Goal: Information Seeking & Learning: Learn about a topic

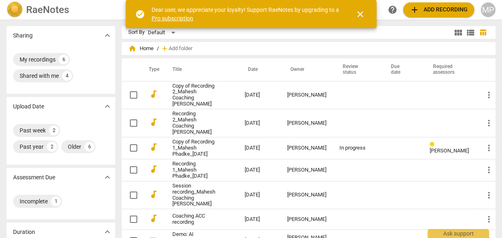
click at [361, 20] on button "close" at bounding box center [360, 14] width 20 height 20
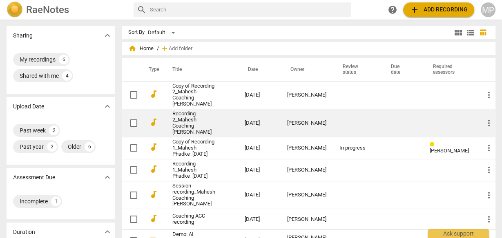
click at [132, 118] on input "checkbox" at bounding box center [133, 123] width 17 height 10
checkbox input "false"
click at [485, 118] on span "more_vert" at bounding box center [489, 123] width 10 height 10
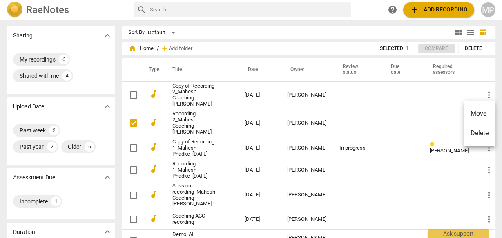
click at [202, 108] on div at bounding box center [251, 119] width 502 height 238
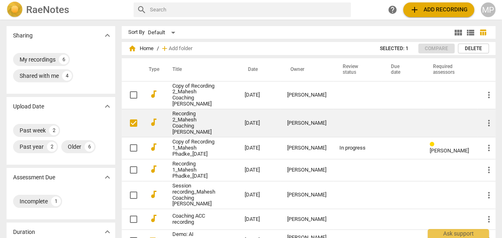
click at [176, 118] on link "Recording 2_Mahesh Coaching [PERSON_NAME]" at bounding box center [193, 123] width 43 height 24
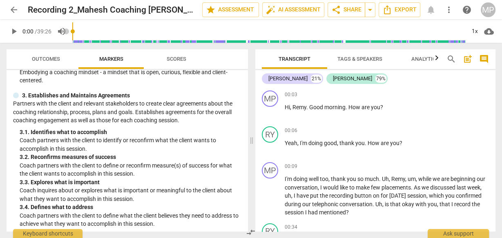
scroll to position [65, 0]
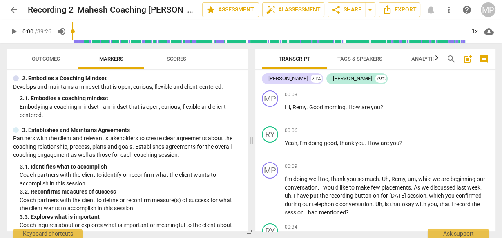
click at [48, 61] on span "Outcomes" at bounding box center [46, 59] width 28 height 6
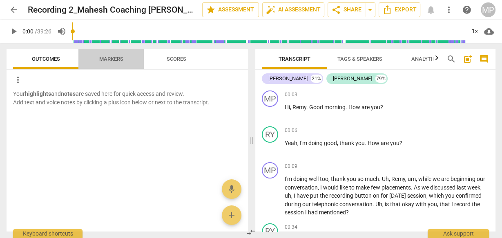
click at [113, 57] on span "Markers" at bounding box center [111, 59] width 24 height 6
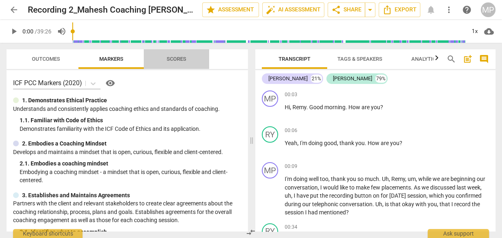
click at [181, 64] on span "Scores" at bounding box center [176, 59] width 39 height 11
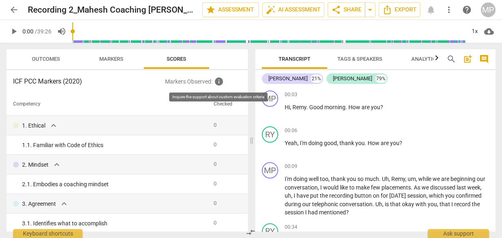
click at [219, 85] on span "info" at bounding box center [219, 82] width 10 height 10
click at [123, 57] on span "Markers" at bounding box center [111, 59] width 44 height 11
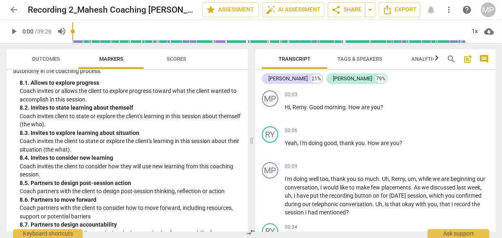
scroll to position [1006, 0]
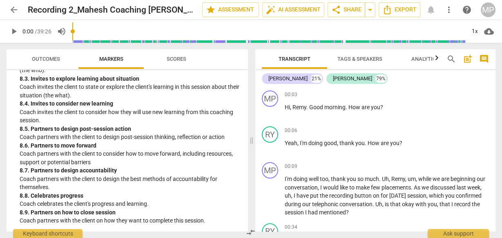
click at [365, 67] on button "Tags & Speakers" at bounding box center [359, 59] width 65 height 20
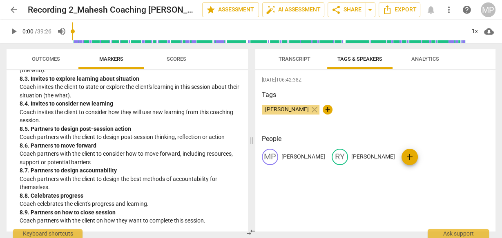
click at [420, 61] on span "Analytics" at bounding box center [425, 59] width 28 height 6
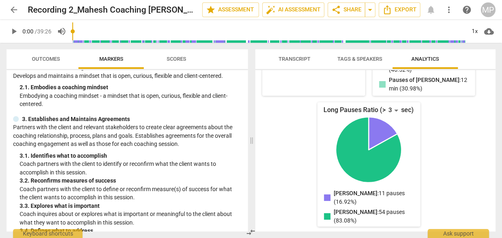
scroll to position [0, 0]
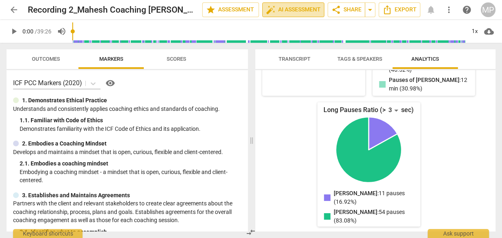
click at [299, 7] on span "auto_fix_high AI Assessment" at bounding box center [293, 10] width 55 height 10
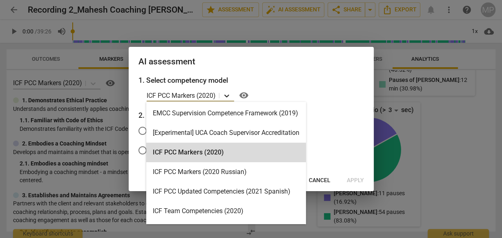
click at [227, 93] on icon at bounding box center [226, 96] width 8 height 8
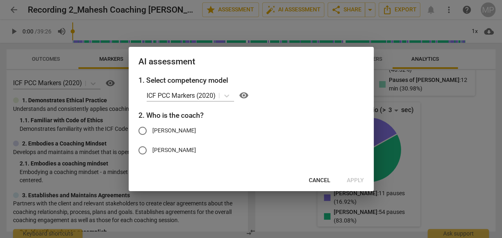
click at [312, 79] on h3 "1. Select competency model" at bounding box center [250, 80] width 225 height 11
click at [176, 130] on span "[PERSON_NAME]" at bounding box center [174, 131] width 44 height 9
click at [152, 130] on input "[PERSON_NAME]" at bounding box center [143, 131] width 20 height 20
radio input "true"
click at [355, 185] on button "Apply" at bounding box center [355, 181] width 30 height 15
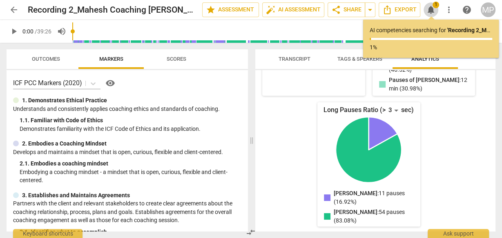
click at [429, 11] on span "notifications" at bounding box center [431, 10] width 10 height 10
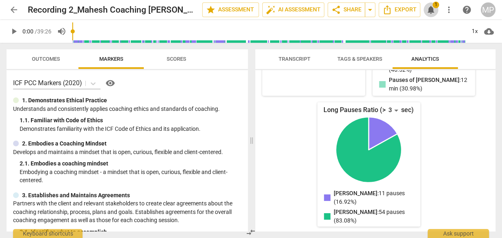
click at [438, 8] on span "notifications 1" at bounding box center [430, 10] width 15 height 10
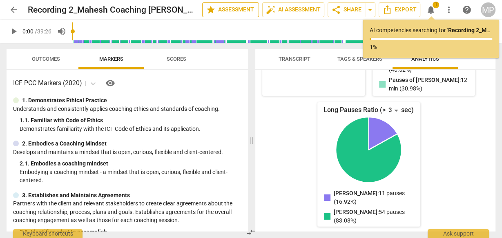
click at [238, 9] on span "star Assessment" at bounding box center [230, 10] width 49 height 10
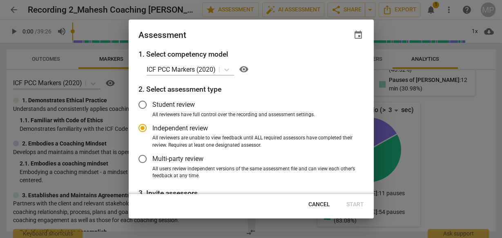
click at [316, 207] on span "Cancel" at bounding box center [319, 205] width 22 height 8
radio input "false"
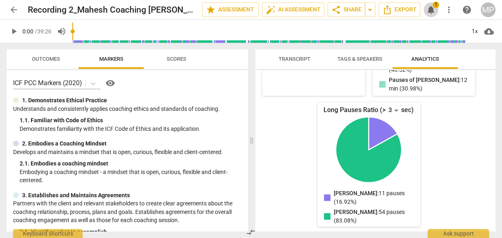
click at [427, 9] on span "notifications" at bounding box center [431, 10] width 10 height 10
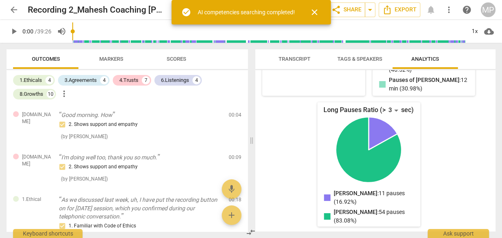
click at [256, 9] on div "AI competencies searching completed!" at bounding box center [246, 12] width 97 height 9
click at [192, 16] on div "check_circle AI competencies searching completed!" at bounding box center [237, 12] width 113 height 10
click at [446, 12] on span "more_vert" at bounding box center [449, 10] width 10 height 10
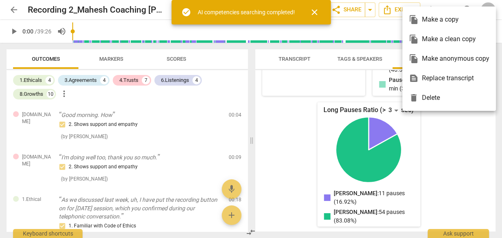
click at [318, 11] on span "close" at bounding box center [314, 12] width 10 height 10
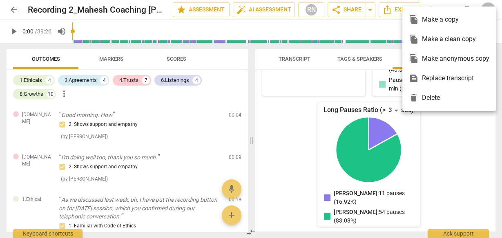
click at [466, 134] on div at bounding box center [251, 119] width 502 height 238
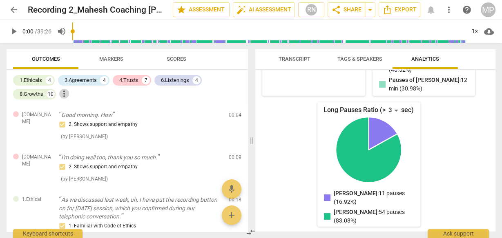
click at [68, 92] on span "more_vert" at bounding box center [64, 94] width 10 height 10
click at [158, 112] on div at bounding box center [251, 119] width 502 height 238
click at [120, 62] on span "Markers" at bounding box center [111, 59] width 44 height 11
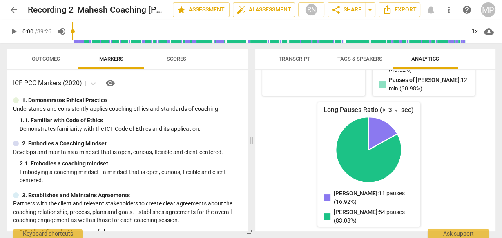
click at [66, 54] on span "Outcomes" at bounding box center [46, 59] width 48 height 11
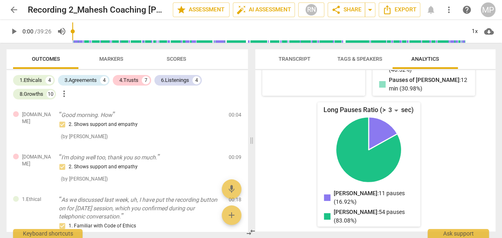
click at [62, 57] on span "Outcomes" at bounding box center [46, 59] width 48 height 11
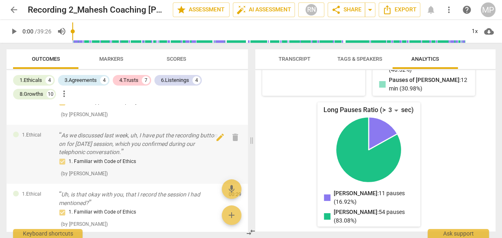
scroll to position [65, 0]
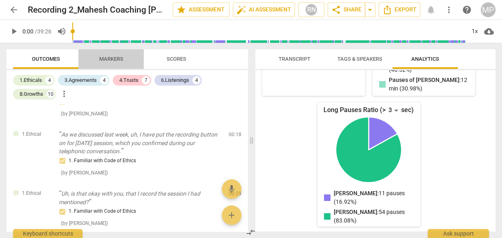
click at [120, 59] on span "Markers" at bounding box center [111, 59] width 24 height 6
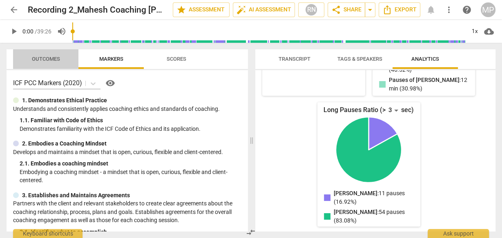
drag, startPoint x: 48, startPoint y: 54, endPoint x: 314, endPoint y: 166, distance: 289.1
click at [49, 53] on button "Outcomes" at bounding box center [45, 59] width 65 height 20
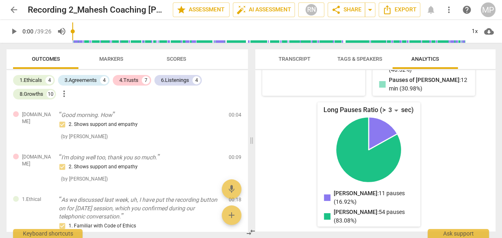
click at [120, 58] on span "Markers" at bounding box center [111, 59] width 24 height 6
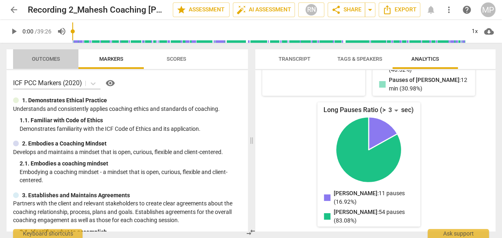
click at [52, 67] on button "Outcomes" at bounding box center [45, 59] width 65 height 20
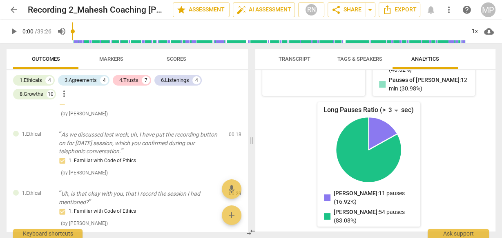
click at [103, 60] on span "Markers" at bounding box center [111, 59] width 24 height 6
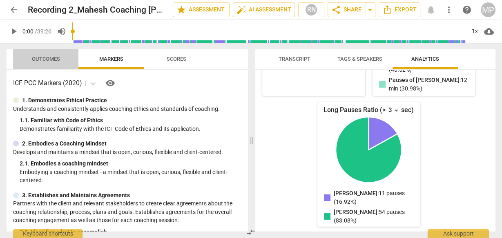
click at [45, 62] on span "Outcomes" at bounding box center [46, 59] width 28 height 6
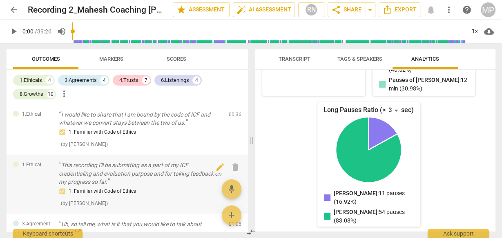
scroll to position [196, 0]
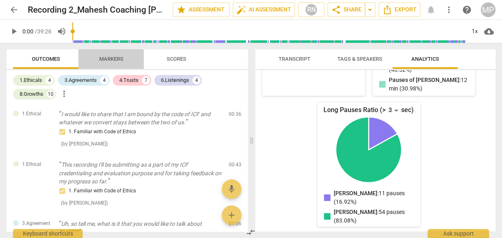
click at [120, 60] on span "Markers" at bounding box center [111, 59] width 24 height 6
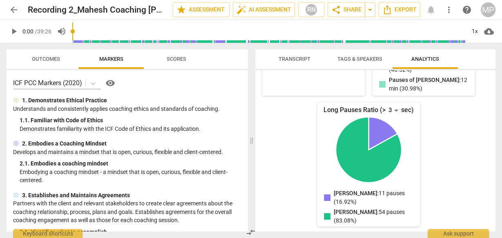
click at [49, 65] on button "Outcomes" at bounding box center [45, 59] width 65 height 20
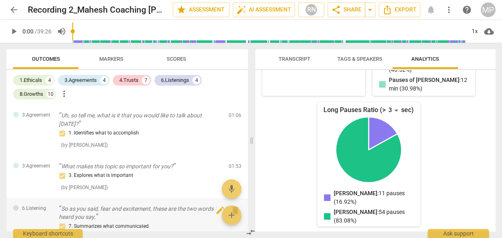
scroll to position [163, 0]
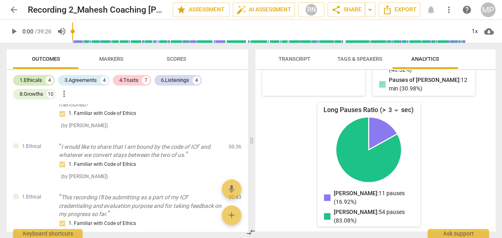
click at [37, 84] on div "1.Ethicals" at bounding box center [31, 80] width 22 height 8
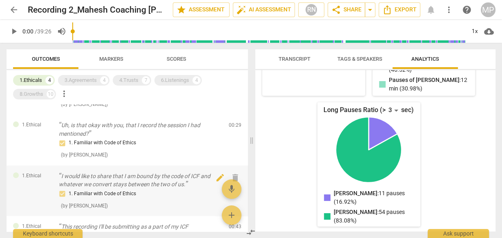
scroll to position [36, 0]
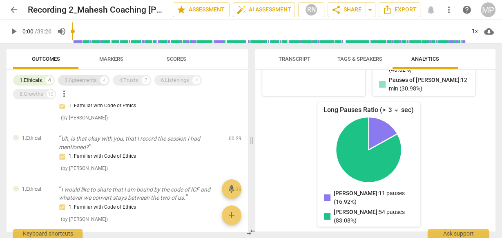
click at [82, 81] on div "3.Agreements" at bounding box center [81, 80] width 32 height 8
click at [38, 80] on div "1.Ethicals" at bounding box center [31, 80] width 22 height 8
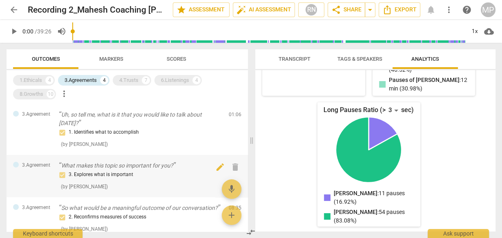
scroll to position [0, 0]
click at [118, 62] on span "Markers" at bounding box center [111, 59] width 44 height 11
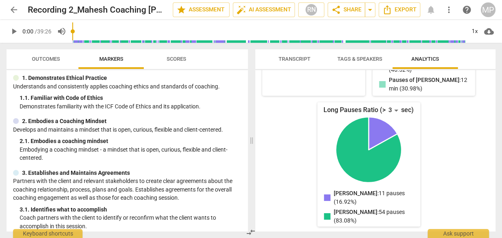
scroll to position [33, 0]
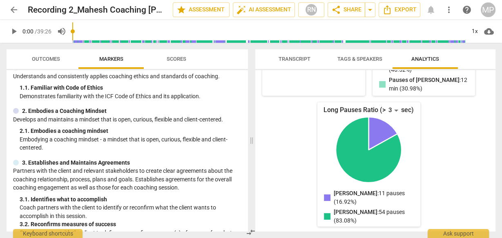
click at [51, 65] on button "Outcomes" at bounding box center [45, 59] width 65 height 20
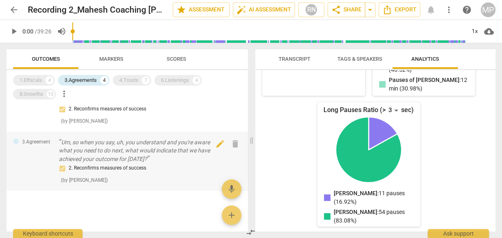
scroll to position [117, 0]
drag, startPoint x: 110, startPoint y: 60, endPoint x: 114, endPoint y: 60, distance: 4.6
click at [113, 59] on span "Markers" at bounding box center [111, 59] width 24 height 6
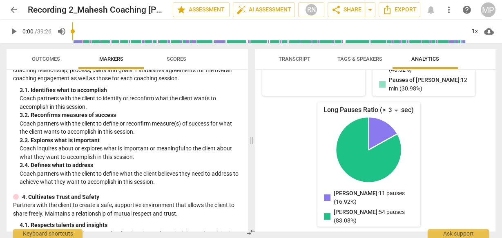
scroll to position [131, 0]
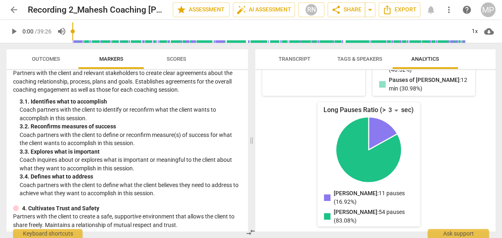
click at [54, 59] on span "Outcomes" at bounding box center [46, 59] width 28 height 6
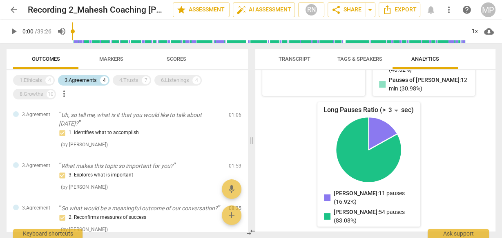
click at [91, 81] on div "3.Agreements" at bounding box center [81, 80] width 32 height 8
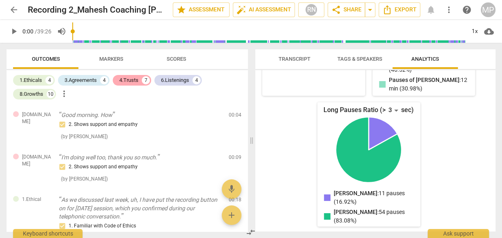
click at [129, 81] on div "4.Trusts" at bounding box center [128, 80] width 19 height 8
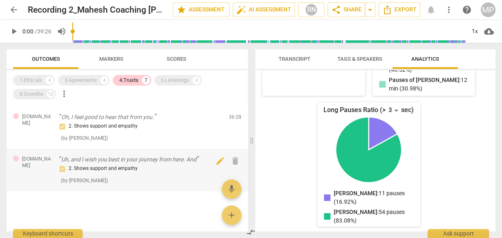
scroll to position [219, 0]
click at [137, 84] on div "4.Trusts" at bounding box center [128, 80] width 19 height 8
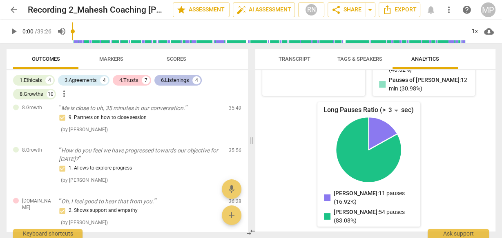
click at [179, 80] on div "6.Listenings" at bounding box center [175, 80] width 28 height 8
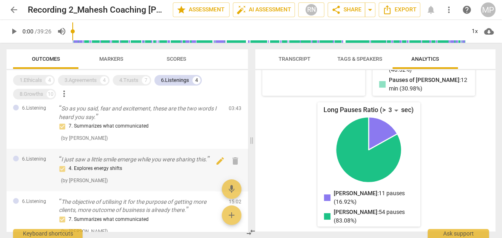
scroll to position [0, 0]
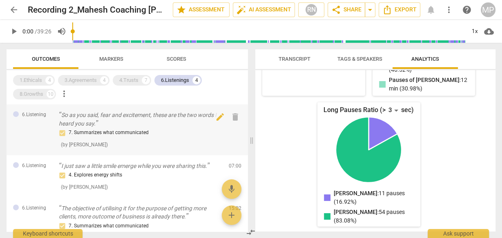
click at [229, 153] on div "6.Listening So as you said, fear and excitement, these are the two words I hear…" at bounding box center [127, 130] width 241 height 51
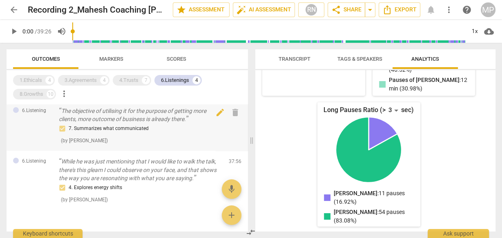
scroll to position [98, 0]
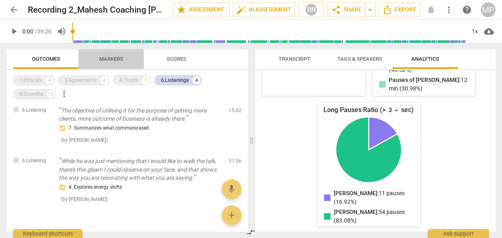
click at [94, 61] on span "Markers" at bounding box center [111, 59] width 44 height 11
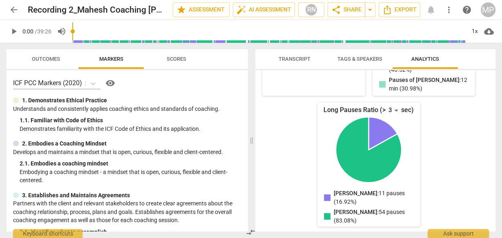
click at [57, 54] on span "Outcomes" at bounding box center [46, 59] width 48 height 11
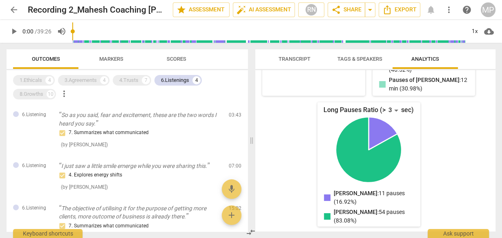
click at [109, 63] on span "Markers" at bounding box center [111, 59] width 44 height 11
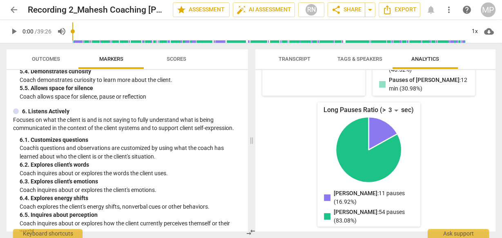
scroll to position [588, 0]
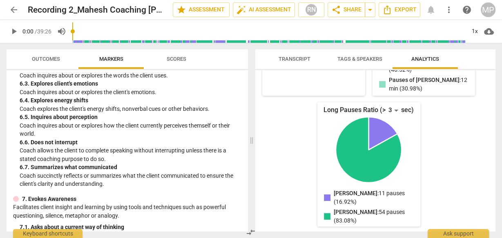
drag, startPoint x: 47, startPoint y: 57, endPoint x: 60, endPoint y: 64, distance: 14.8
click at [47, 57] on span "Outcomes" at bounding box center [46, 59] width 28 height 6
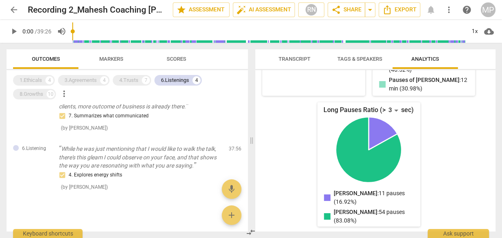
scroll to position [117, 0]
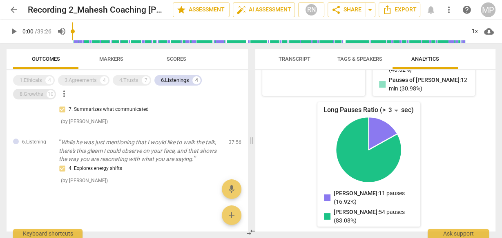
click at [33, 97] on div "8.Growths" at bounding box center [32, 94] width 24 height 8
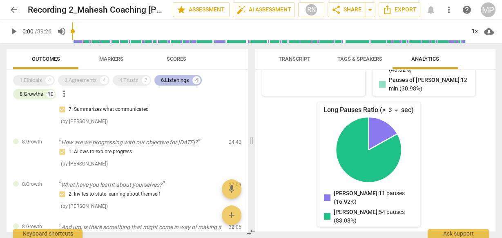
click at [167, 82] on div "6.Listenings" at bounding box center [175, 80] width 28 height 8
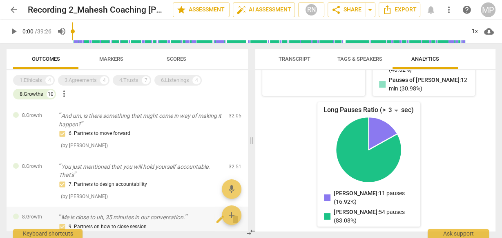
scroll to position [65, 0]
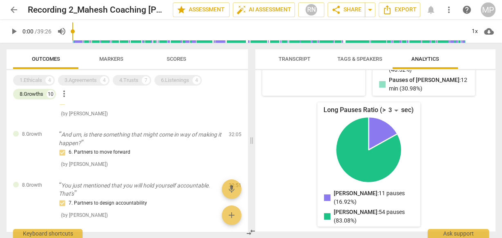
click at [139, 65] on button "Markers" at bounding box center [110, 59] width 65 height 20
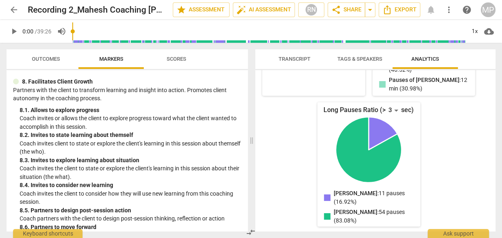
scroll to position [1006, 0]
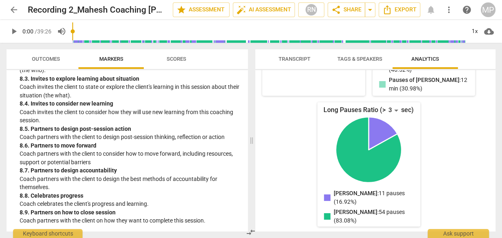
click at [48, 56] on span "Outcomes" at bounding box center [46, 59] width 28 height 6
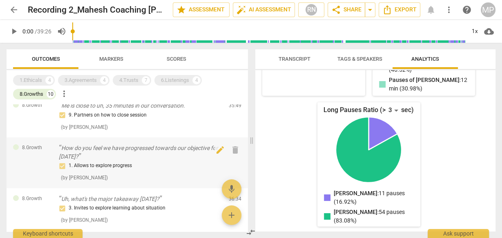
scroll to position [163, 0]
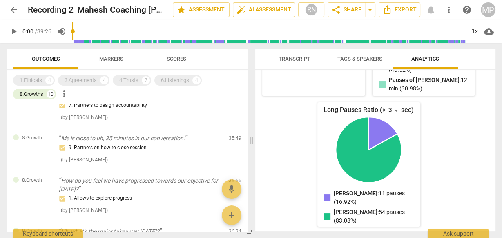
click at [132, 64] on span "Markers" at bounding box center [111, 59] width 44 height 11
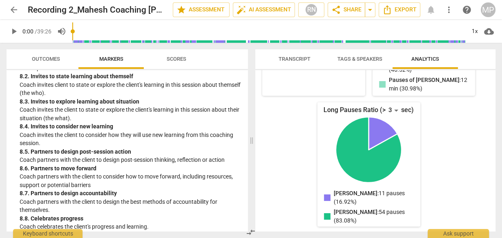
scroll to position [1006, 0]
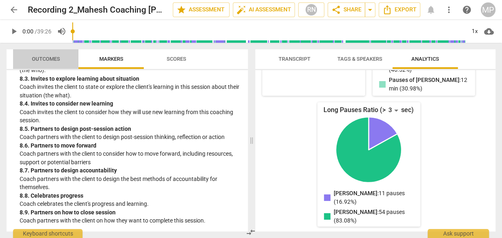
click at [42, 61] on span "Outcomes" at bounding box center [46, 59] width 28 height 6
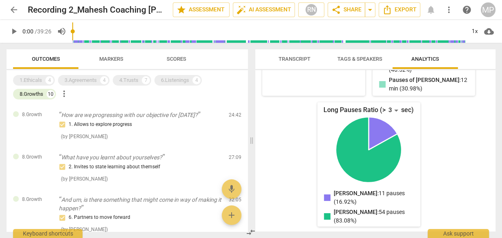
click at [91, 61] on span "Markers" at bounding box center [111, 59] width 44 height 11
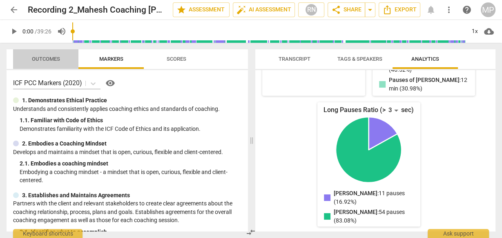
click at [51, 64] on span "Outcomes" at bounding box center [46, 59] width 48 height 11
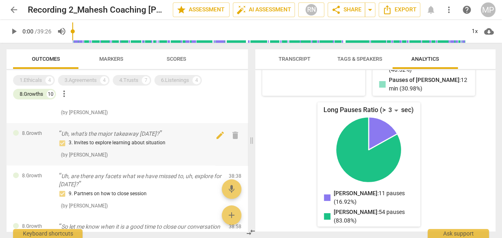
scroll to position [359, 0]
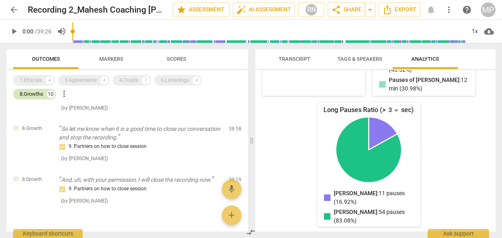
click at [37, 95] on div "8.Growths" at bounding box center [32, 94] width 24 height 8
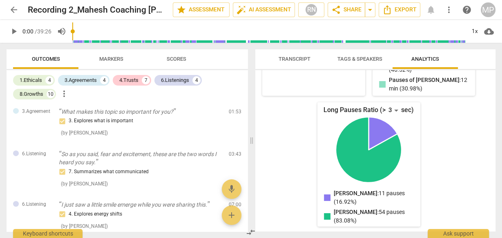
scroll to position [1249, 0]
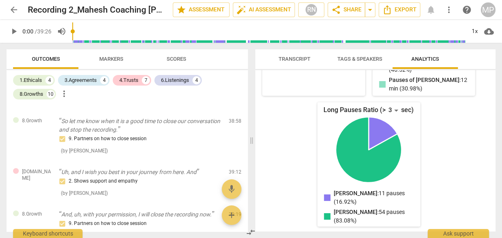
click at [113, 61] on span "Markers" at bounding box center [111, 59] width 24 height 6
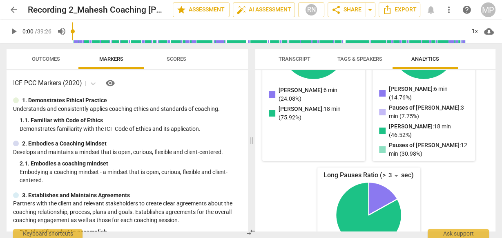
scroll to position [521, 0]
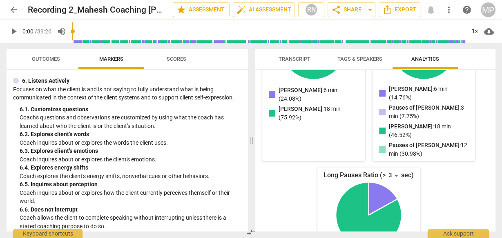
click at [152, 172] on p "Coach explores the client's energy shifts, nonverbal cues or other behaviors." at bounding box center [131, 176] width 222 height 9
click at [192, 167] on div "6. 4. Explores energy shifts" at bounding box center [131, 168] width 222 height 9
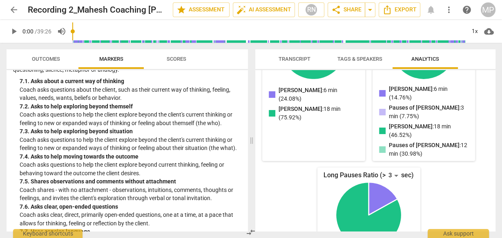
scroll to position [745, 0]
